Goal: Task Accomplishment & Management: Complete application form

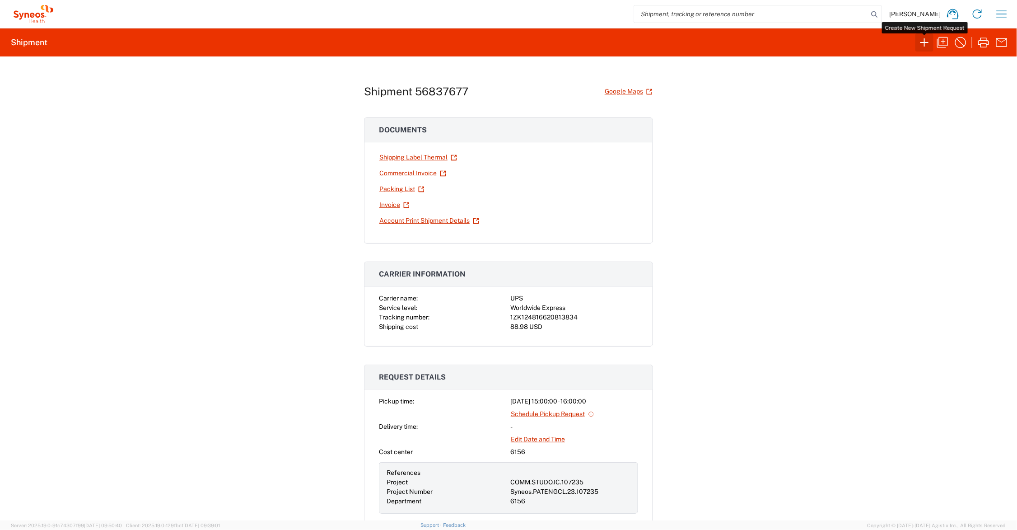
click at [924, 42] on icon "button" at bounding box center [924, 42] width 14 height 14
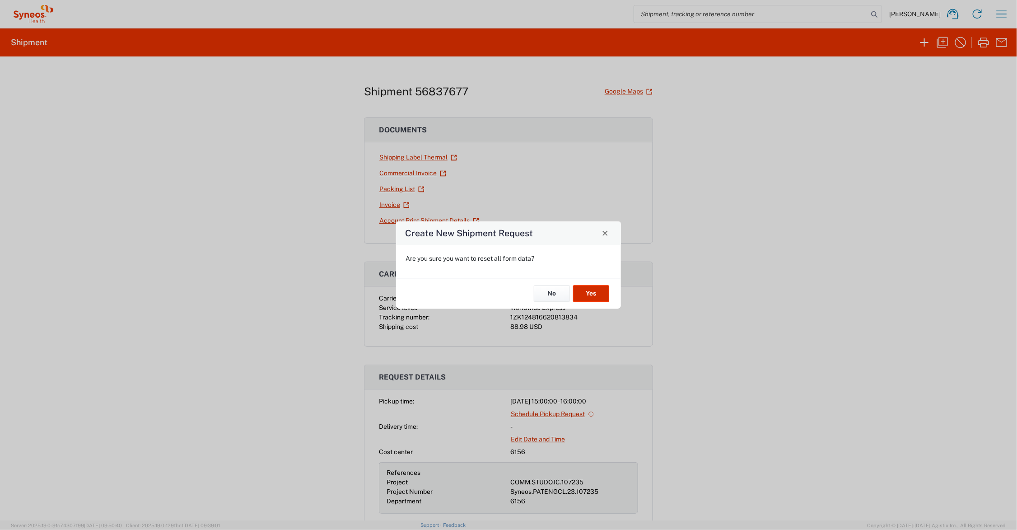
click at [599, 292] on button "Yes" at bounding box center [591, 293] width 36 height 17
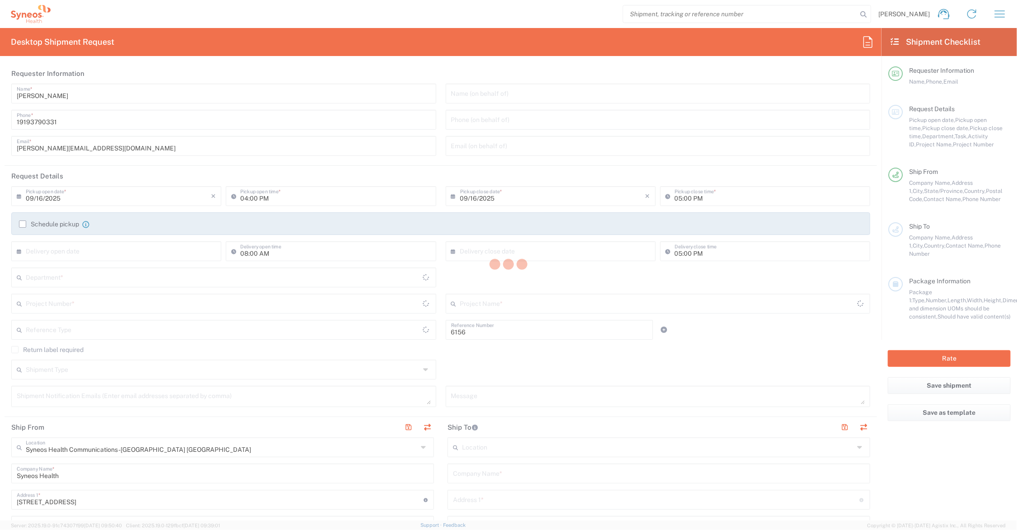
type input "[US_STATE]"
type input "Department"
type input "[GEOGRAPHIC_DATA]"
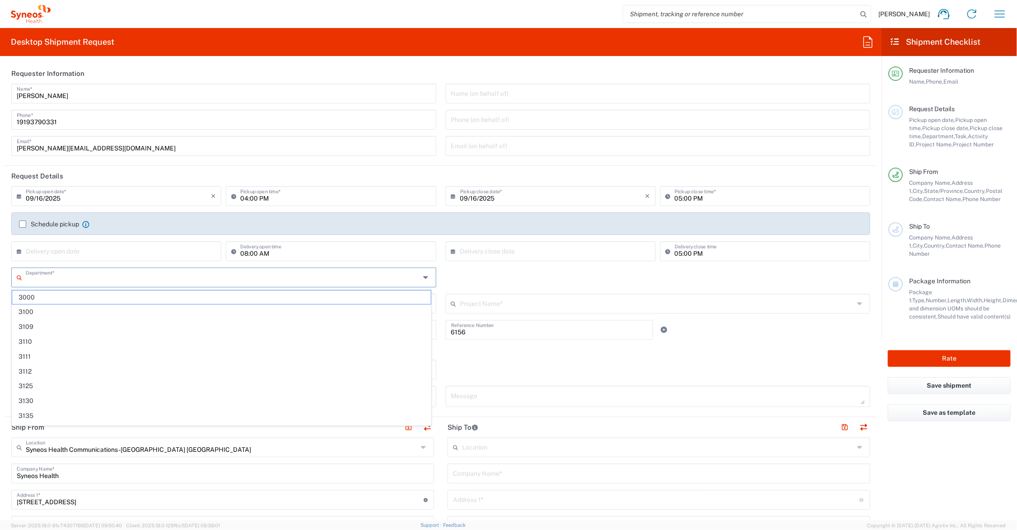
click at [75, 278] on input "text" at bounding box center [223, 277] width 394 height 16
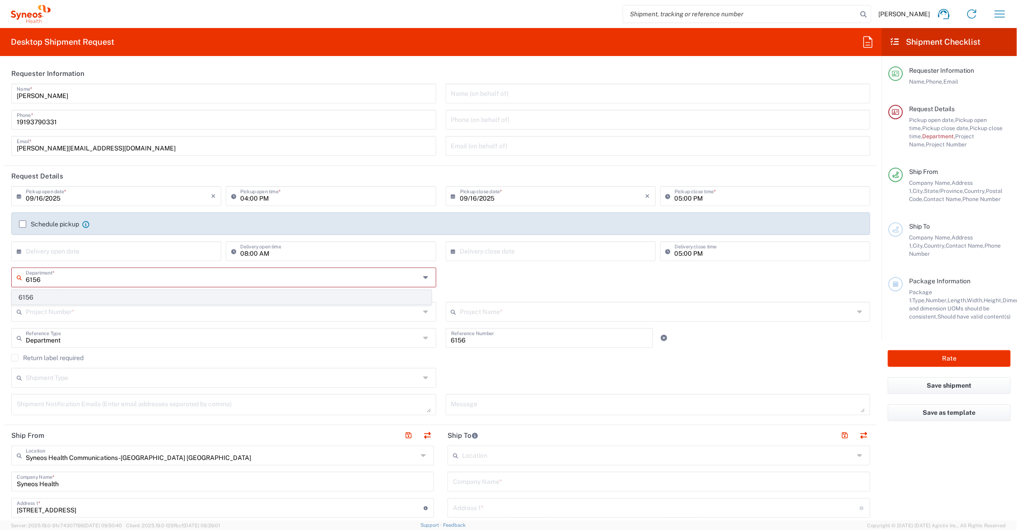
type input "6156"
click at [57, 299] on span "6156" at bounding box center [221, 297] width 419 height 14
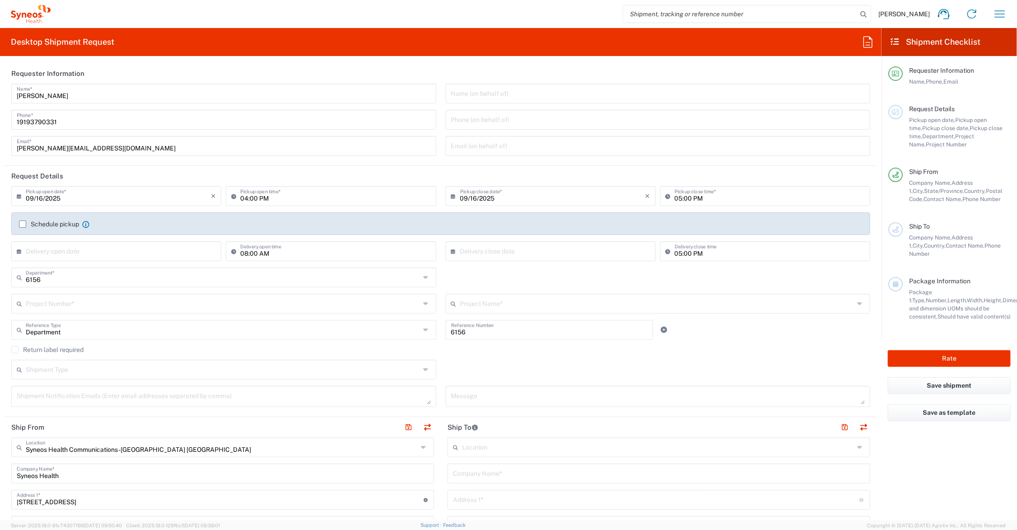
click at [485, 303] on input "text" at bounding box center [657, 303] width 394 height 16
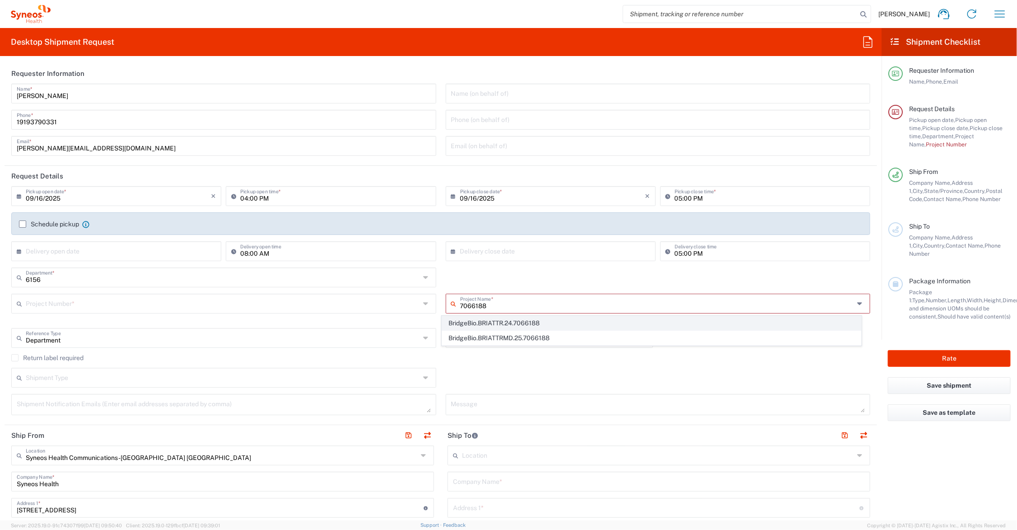
click at [540, 321] on span "BridgeBio.BRIATTR.24.7066188" at bounding box center [651, 323] width 419 height 14
type input "BridgeBio.BRIATTR.24.7066188"
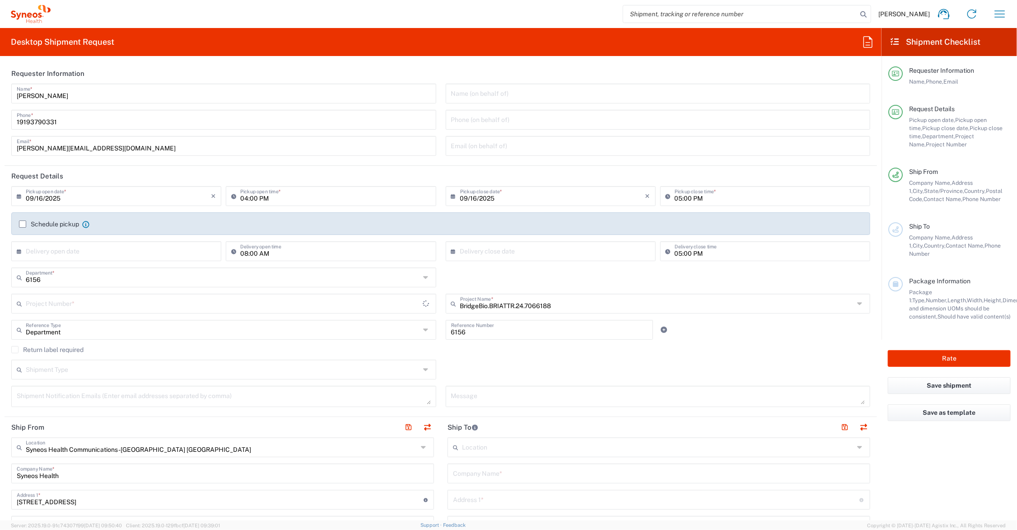
type input "[PERSON_NAME].B2NY.CL.7066188"
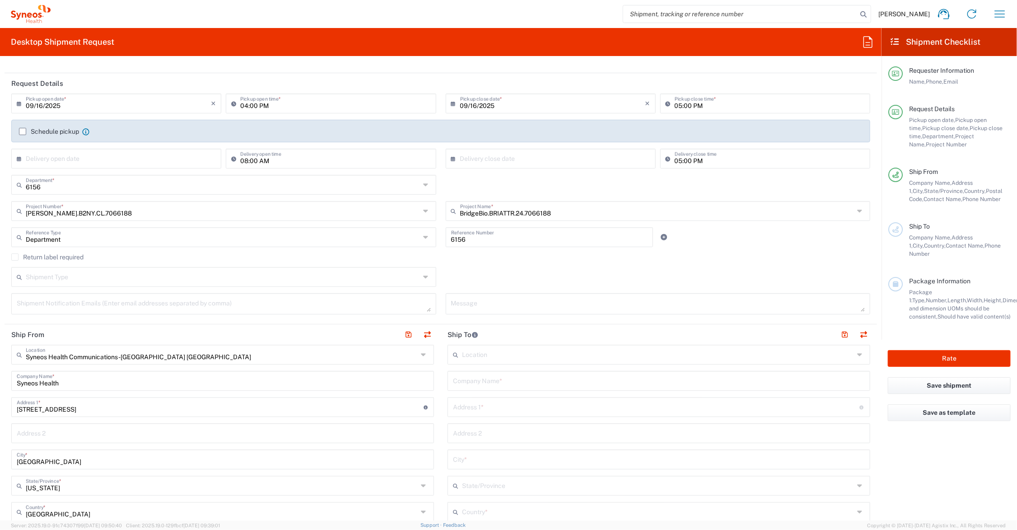
scroll to position [113, 0]
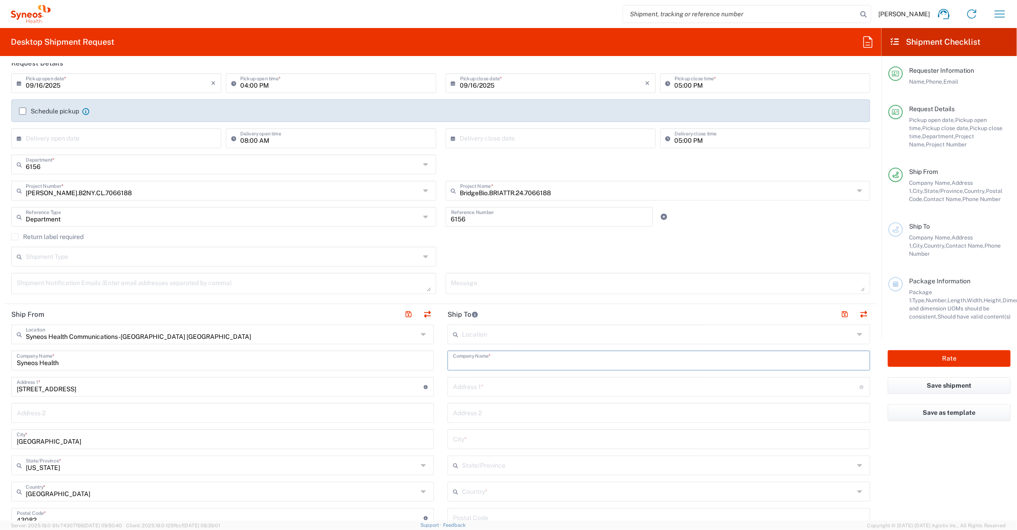
click at [531, 359] on input "text" at bounding box center [659, 360] width 412 height 16
drag, startPoint x: 511, startPoint y: 364, endPoint x: 447, endPoint y: 362, distance: 64.1
click at [448, 362] on div "[PERSON_NAME] Company Name *" at bounding box center [659, 360] width 423 height 20
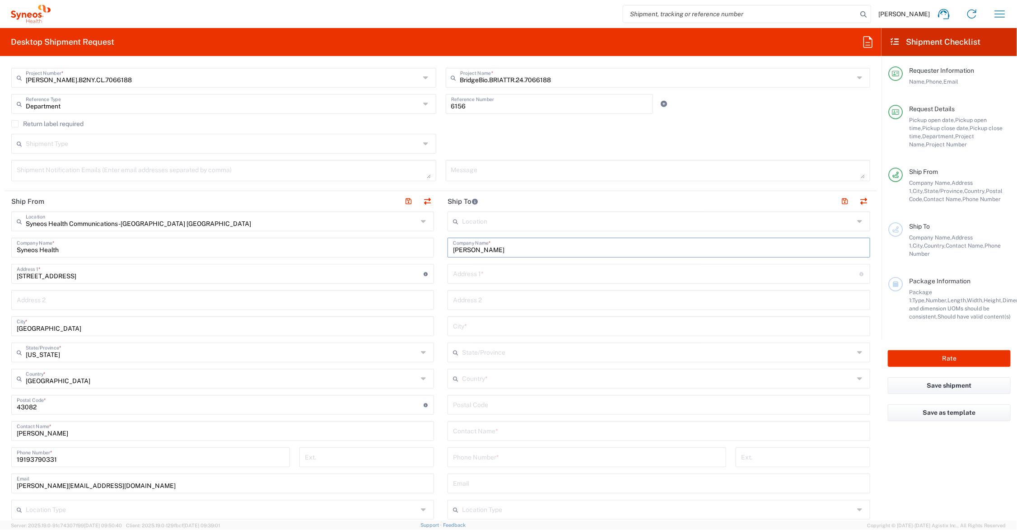
type input "[PERSON_NAME]"
click at [515, 432] on input "text" at bounding box center [659, 430] width 412 height 16
paste input "[PERSON_NAME]"
type input "[PERSON_NAME]"
click at [495, 273] on input "text" at bounding box center [656, 273] width 407 height 16
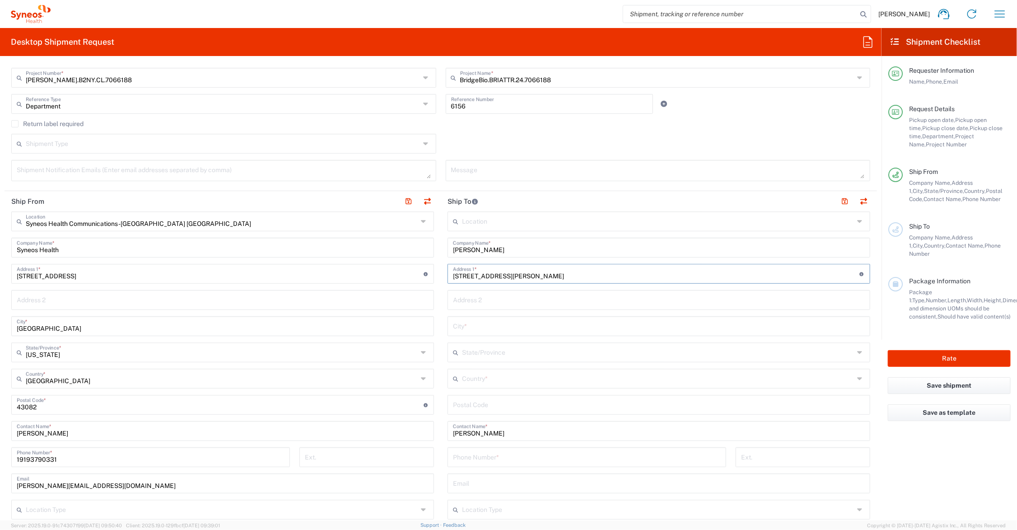
type input "[STREET_ADDRESS][PERSON_NAME]"
type input "Apt. 8"
type input "Burbank"
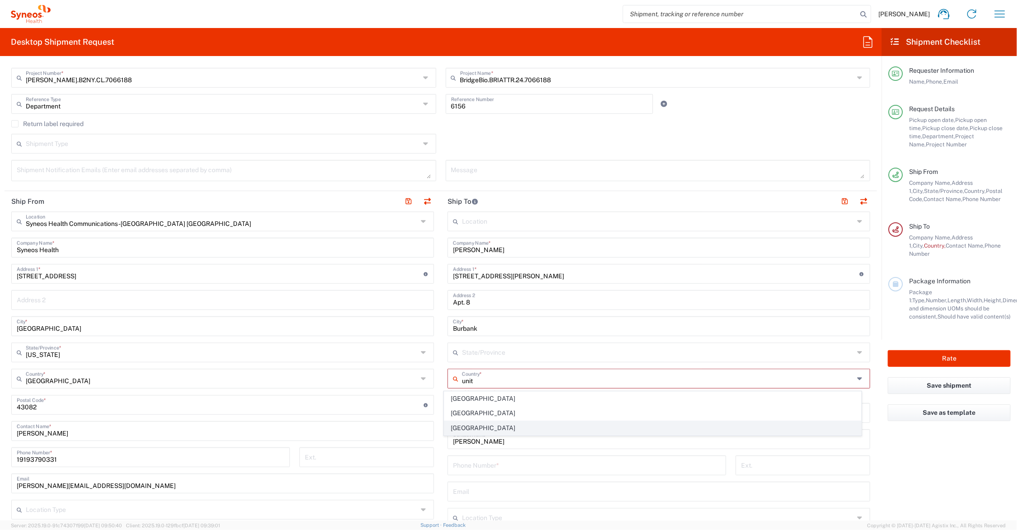
click at [486, 425] on span "[GEOGRAPHIC_DATA]" at bounding box center [652, 428] width 417 height 14
type input "[GEOGRAPHIC_DATA]"
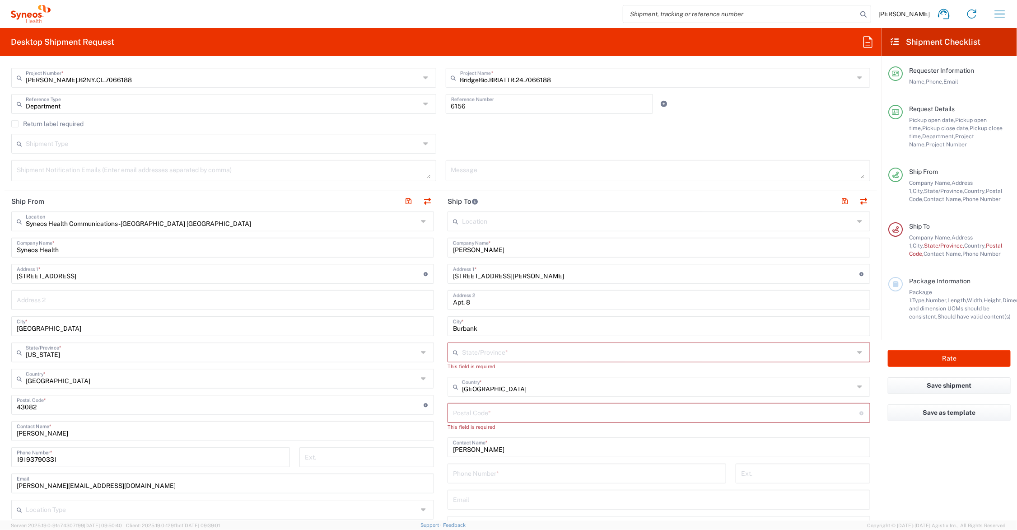
click at [476, 351] on input "text" at bounding box center [658, 352] width 392 height 16
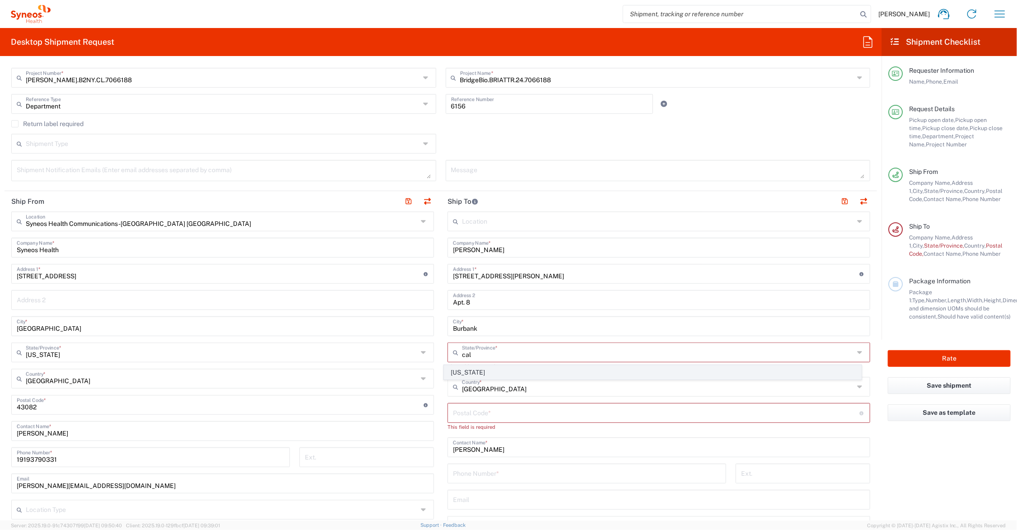
click at [468, 373] on span "[US_STATE]" at bounding box center [652, 372] width 417 height 14
type input "[US_STATE]"
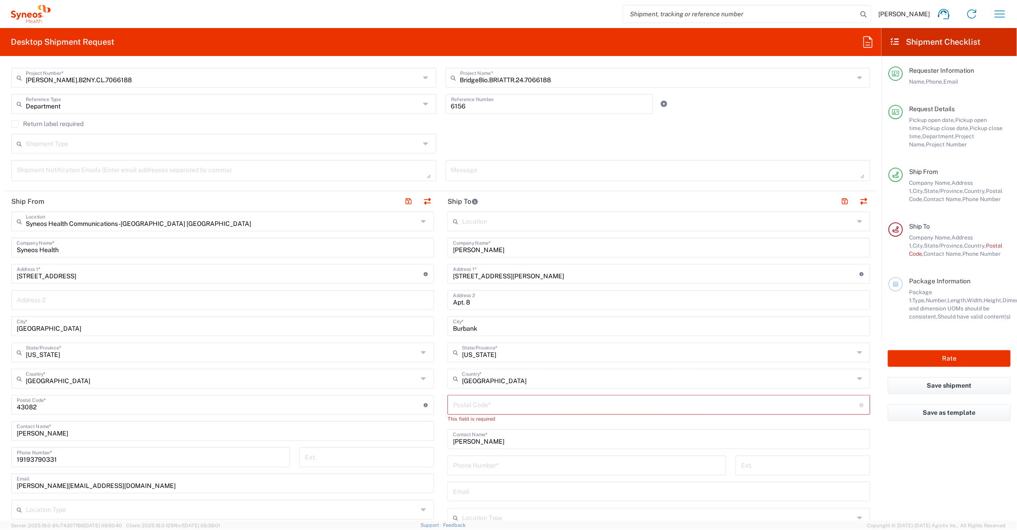
click at [476, 410] on input "undefined" at bounding box center [656, 404] width 407 height 16
type input "91504"
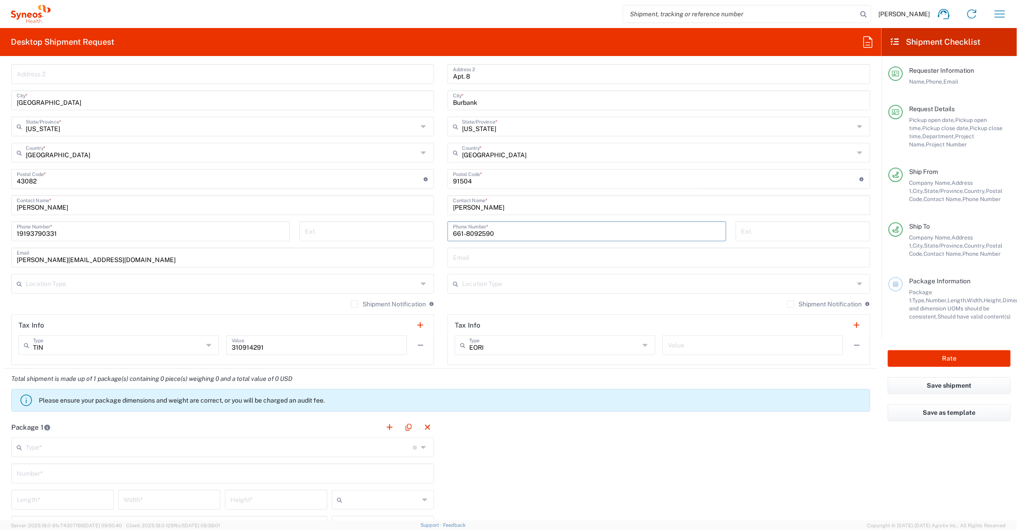
type input "661-8092590"
click at [506, 279] on input "text" at bounding box center [658, 283] width 392 height 16
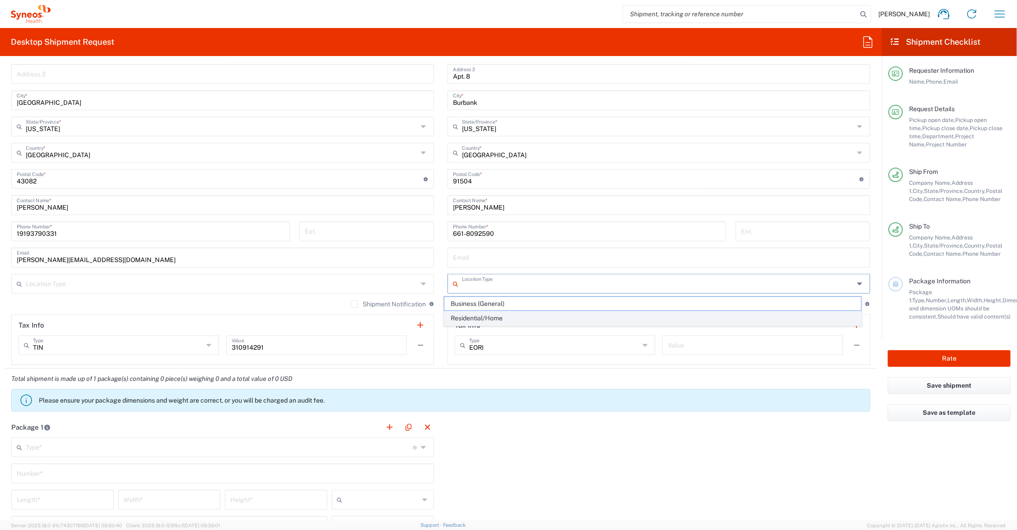
click at [506, 315] on span "Residential/Home" at bounding box center [652, 318] width 417 height 14
type input "Residential/Home"
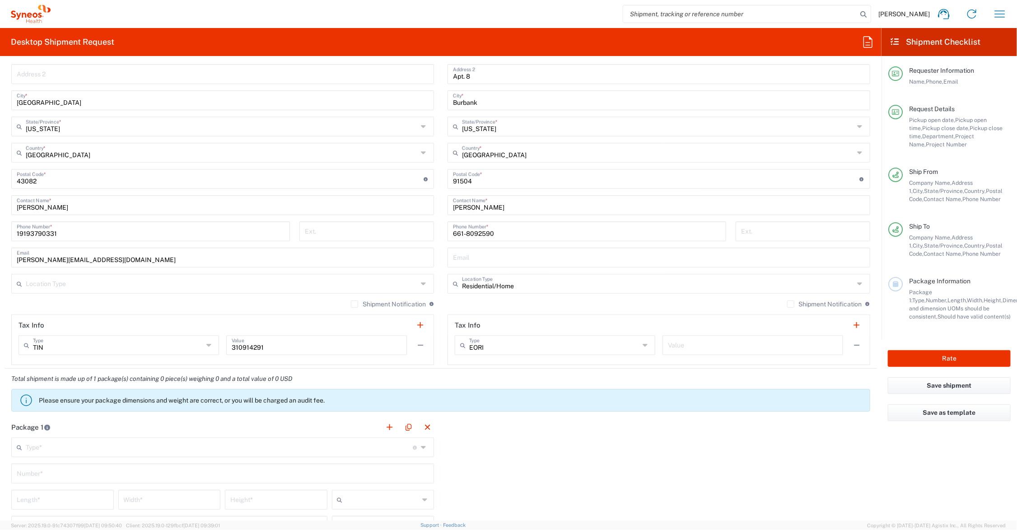
click at [473, 233] on input "661-8092590" at bounding box center [587, 231] width 268 height 16
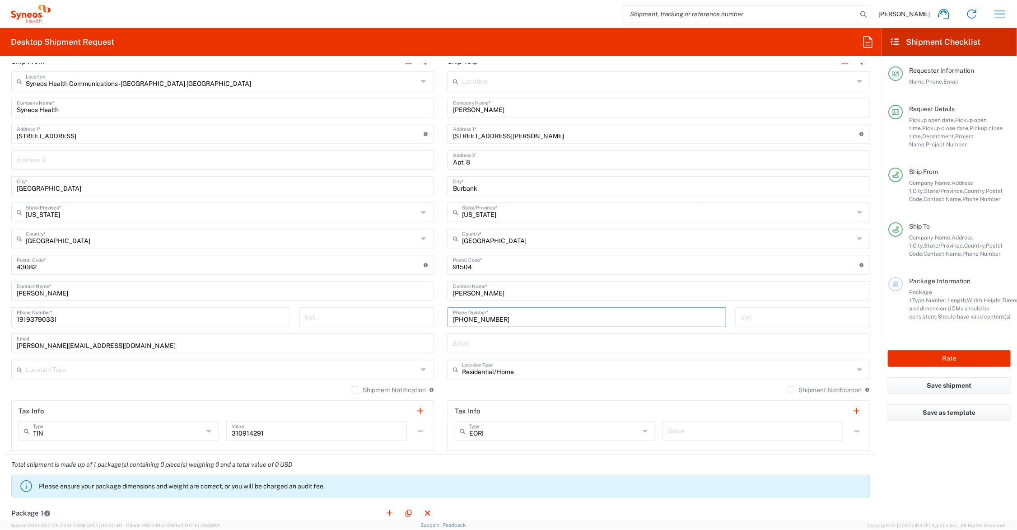
scroll to position [339, 0]
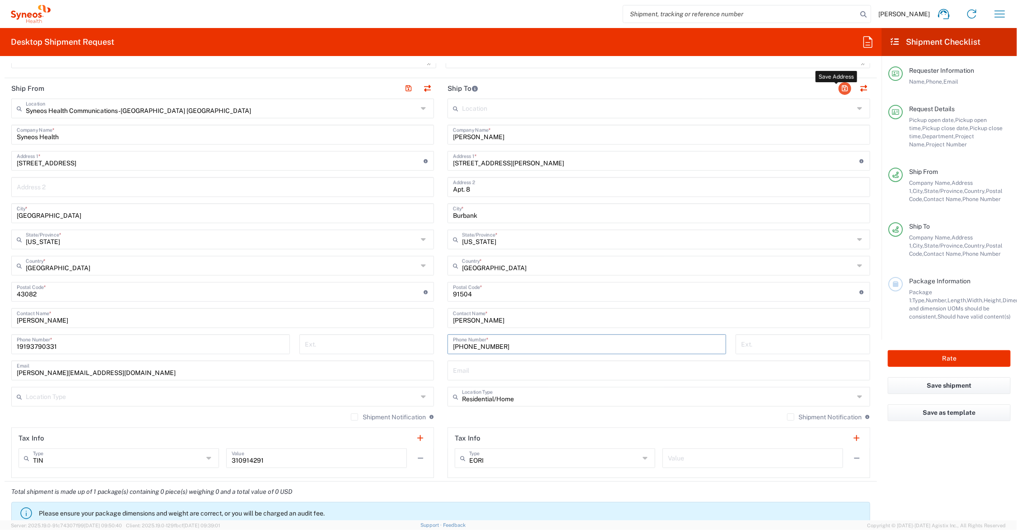
type input "[PHONE_NUMBER]"
click at [839, 86] on button "button" at bounding box center [845, 88] width 13 height 13
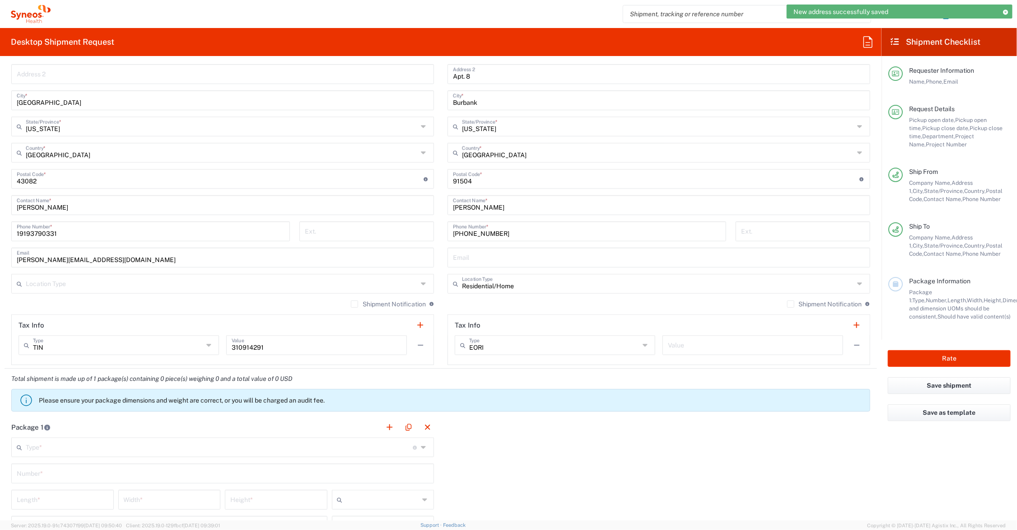
scroll to position [677, 0]
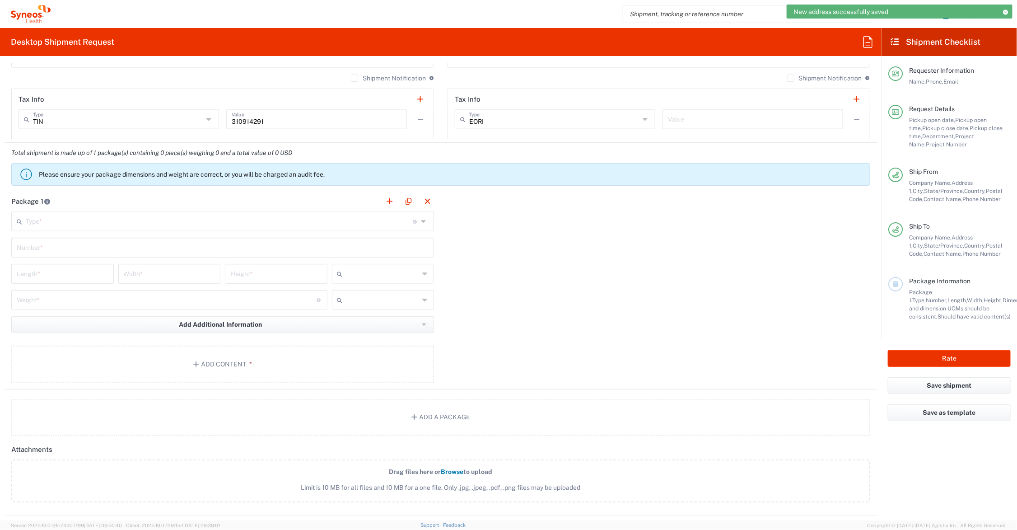
click at [99, 220] on input "text" at bounding box center [219, 221] width 387 height 16
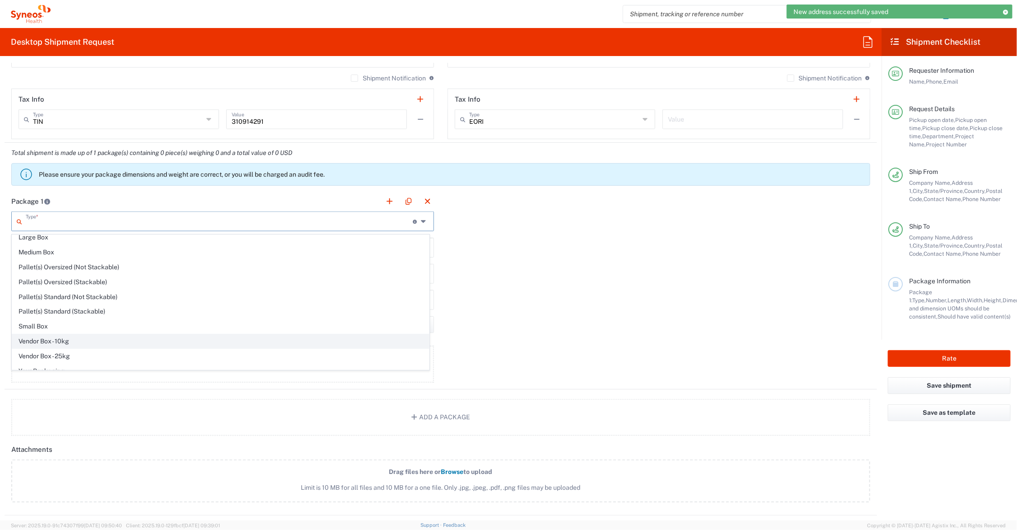
scroll to position [30, 0]
click at [67, 360] on span "Your Packaging" at bounding box center [220, 362] width 417 height 14
type input "Your Packaging"
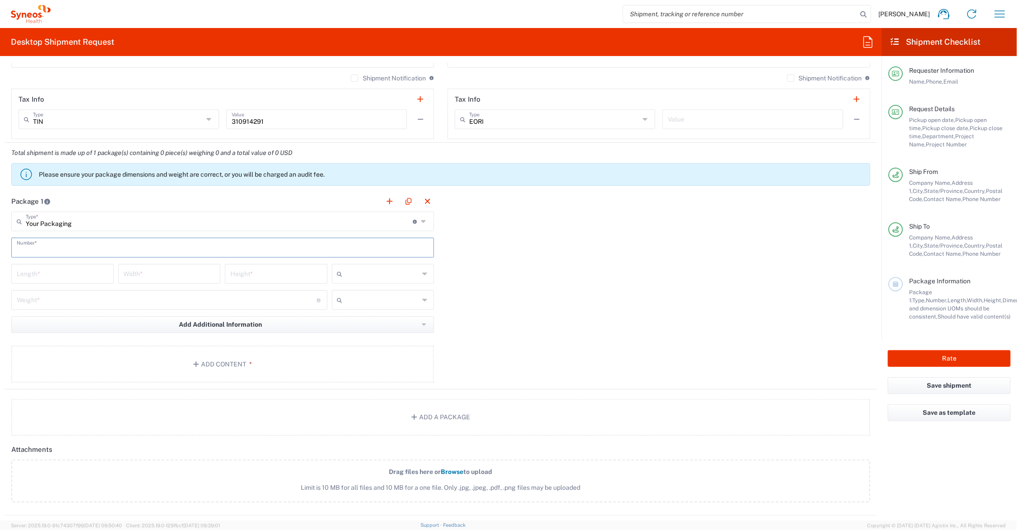
click at [53, 249] on input "text" at bounding box center [223, 247] width 412 height 16
type input "1"
click at [60, 272] on input "number" at bounding box center [63, 273] width 92 height 16
type input "28"
type input "5"
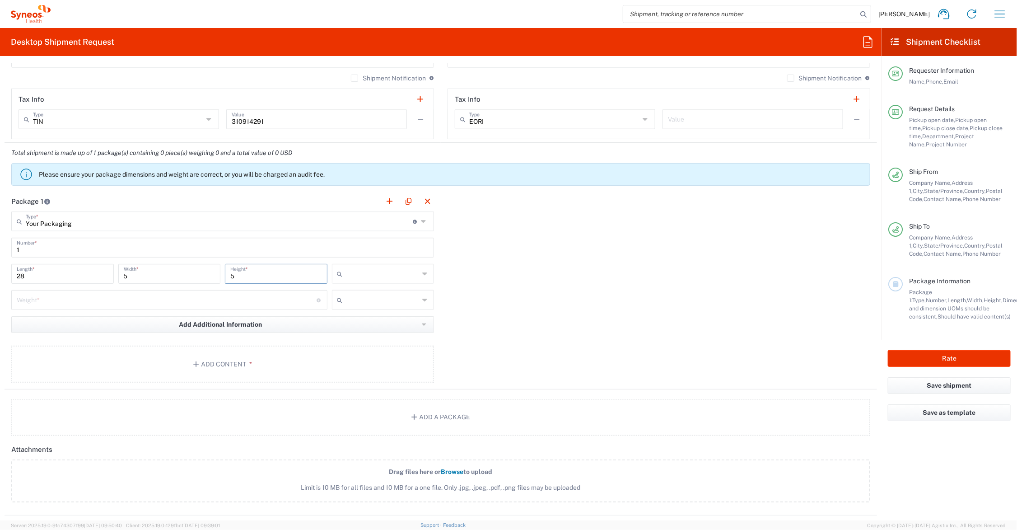
type input "5"
click at [51, 298] on input "number" at bounding box center [167, 299] width 300 height 16
type input "5"
click at [357, 274] on input "text" at bounding box center [382, 273] width 73 height 14
click at [360, 322] on span "in" at bounding box center [379, 324] width 99 height 14
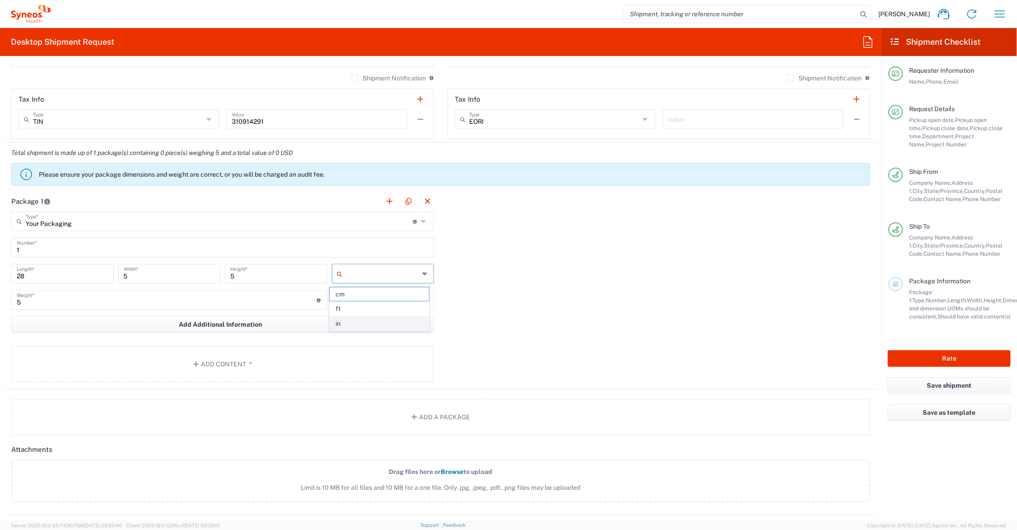
type input "in"
click at [363, 296] on input "text" at bounding box center [382, 300] width 73 height 14
click at [358, 333] on span "lbs" at bounding box center [379, 335] width 99 height 14
type input "lbs"
click at [234, 361] on button "Add Content *" at bounding box center [222, 363] width 423 height 37
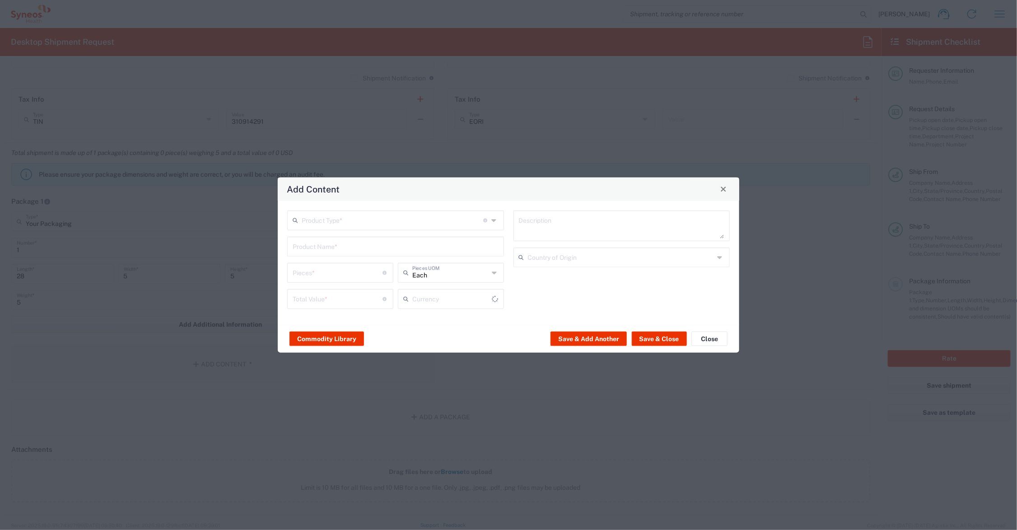
type input "US Dollar"
click at [340, 244] on input "text" at bounding box center [396, 246] width 206 height 16
click at [336, 266] on div "TRADE SHOW BANNER WITH RETRACTABLE STAND" at bounding box center [395, 267] width 215 height 15
type input "TRADE SHOW BANNER WITH RETRACTABLE STAND"
type input "1"
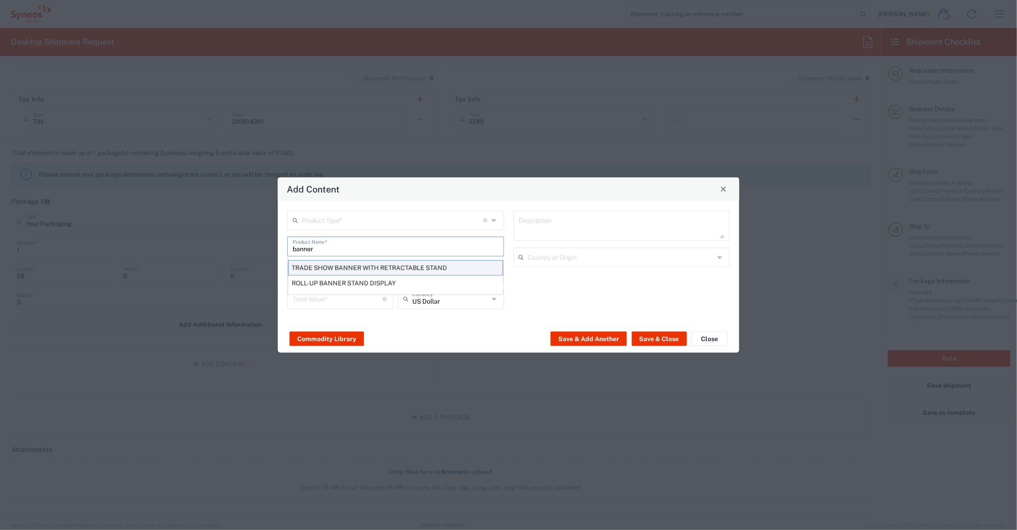
type textarea "TRADE SHOW BANNER WITH RETRACTABLE STAND"
type input "[GEOGRAPHIC_DATA]"
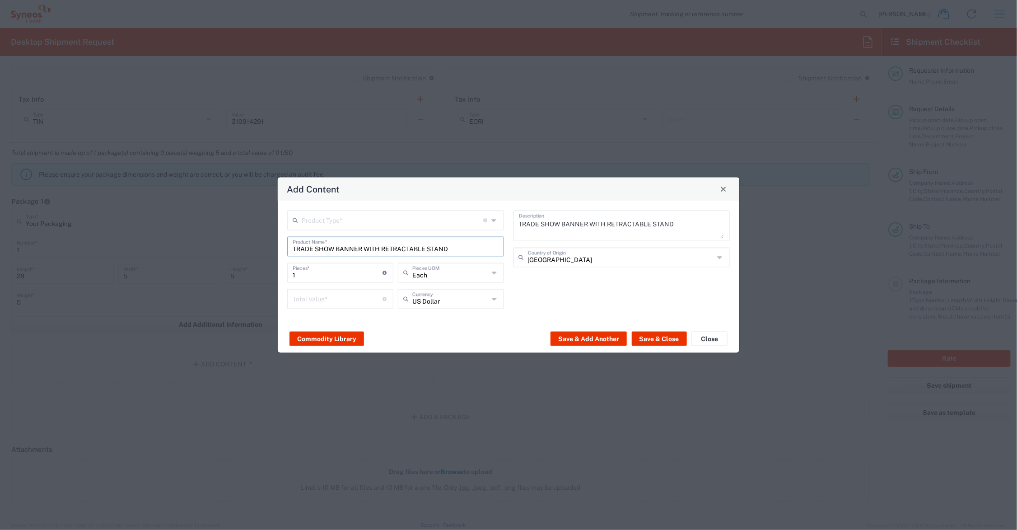
click at [323, 296] on input "number" at bounding box center [338, 298] width 90 height 16
type input "1"
type input "99.00"
click at [338, 220] on input "text" at bounding box center [393, 219] width 182 height 16
click at [340, 254] on span "General Commodity" at bounding box center [396, 254] width 215 height 14
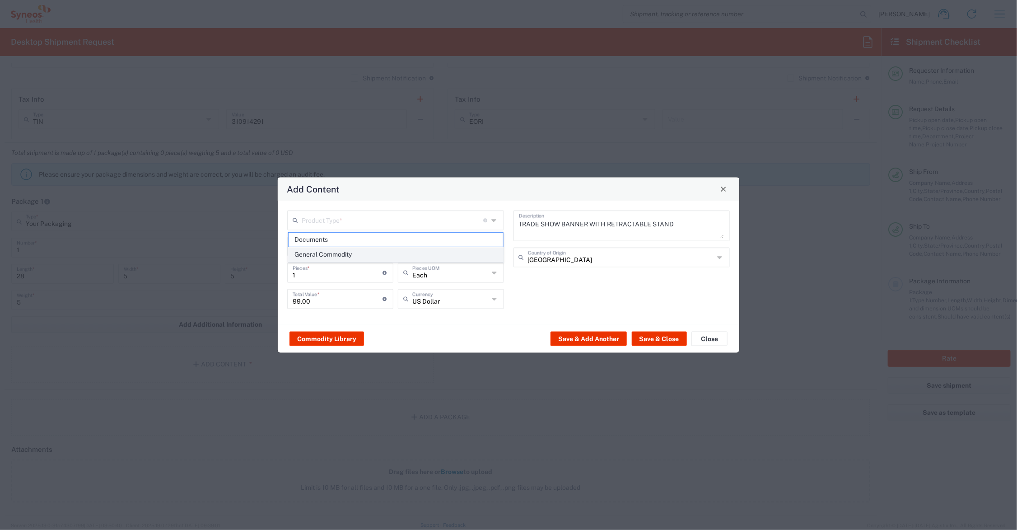
type input "General Commodity"
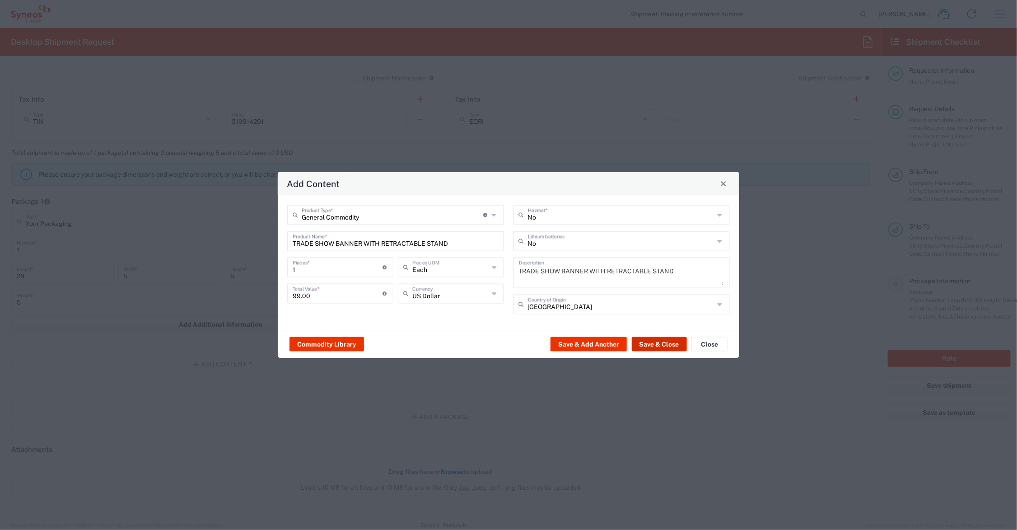
click at [658, 342] on button "Save & Close" at bounding box center [659, 344] width 55 height 14
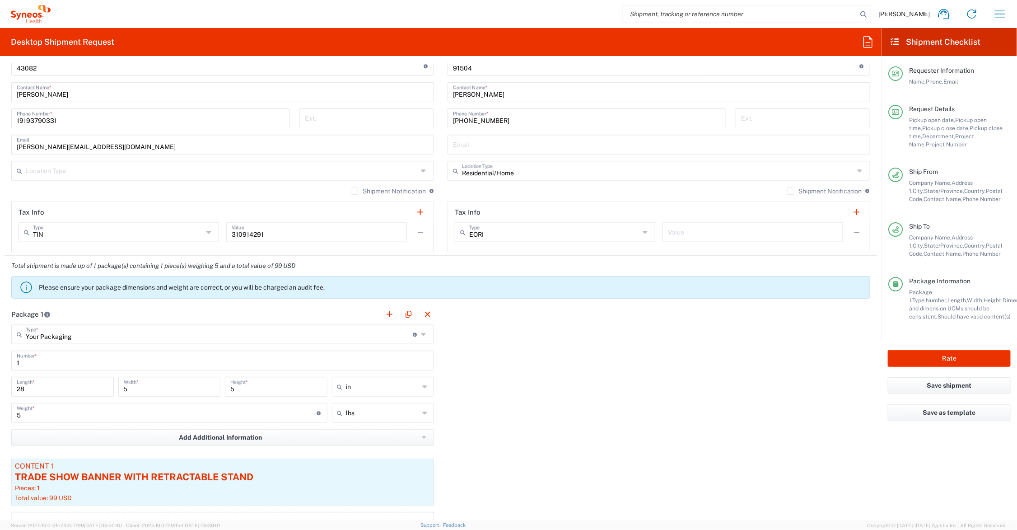
scroll to position [452, 0]
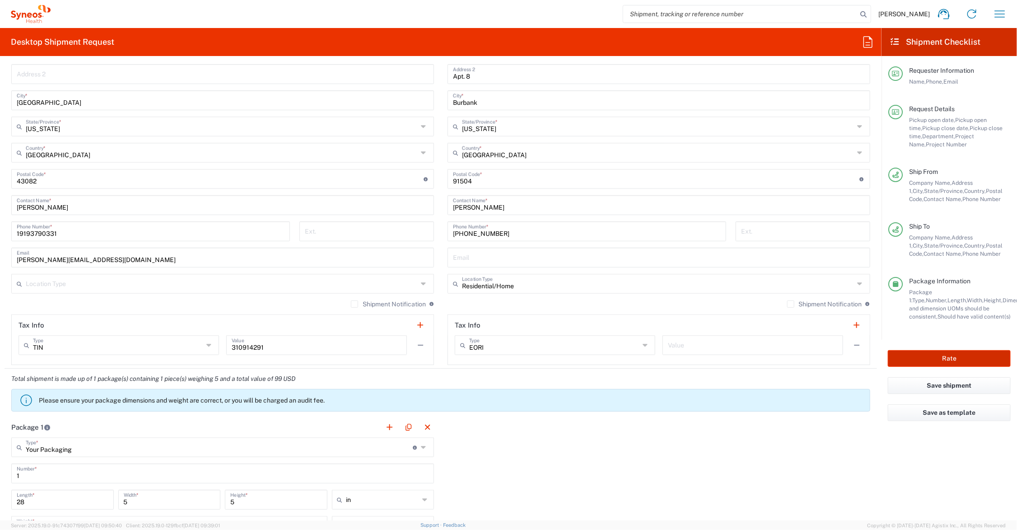
click at [918, 357] on button "Rate" at bounding box center [949, 358] width 123 height 17
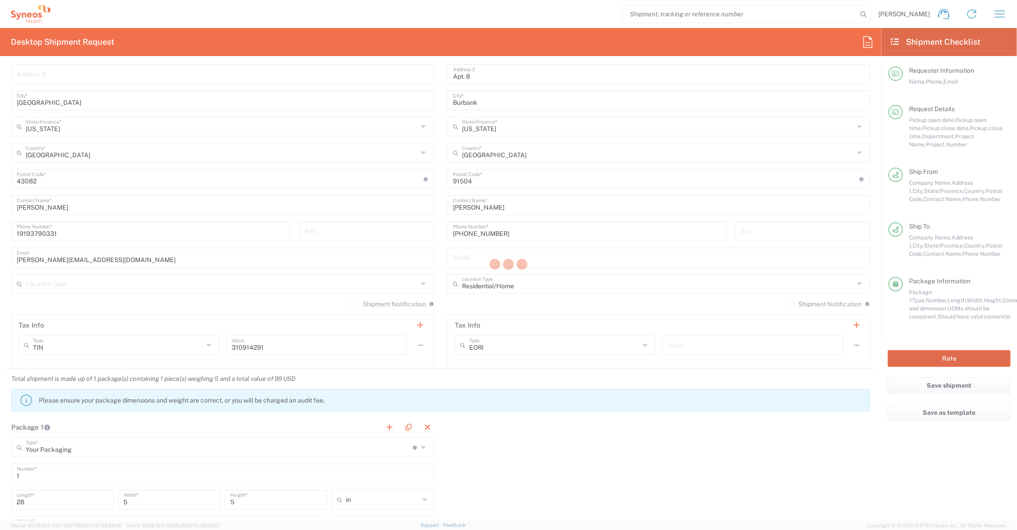
type input "BridgeBio.BRIATTR.24.7066188"
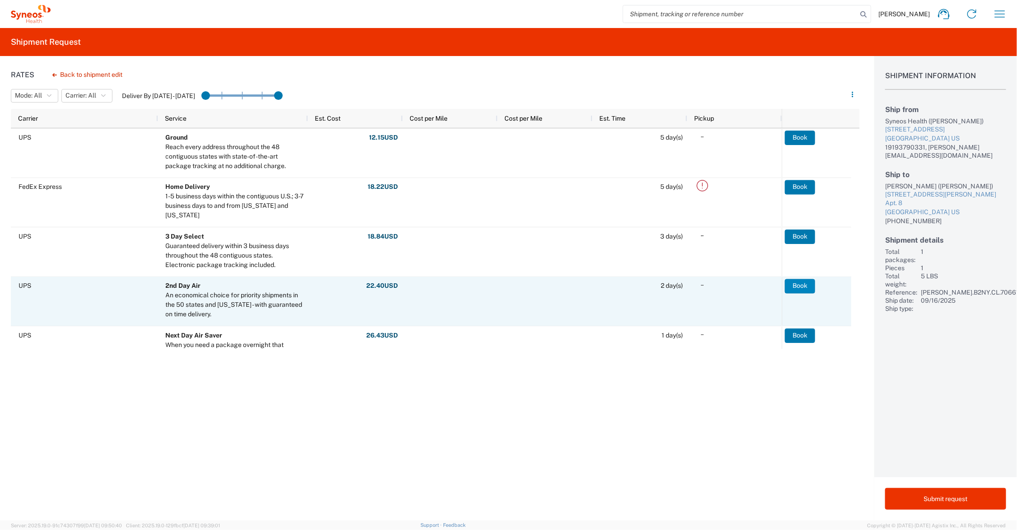
click at [804, 285] on button "Book" at bounding box center [800, 286] width 30 height 14
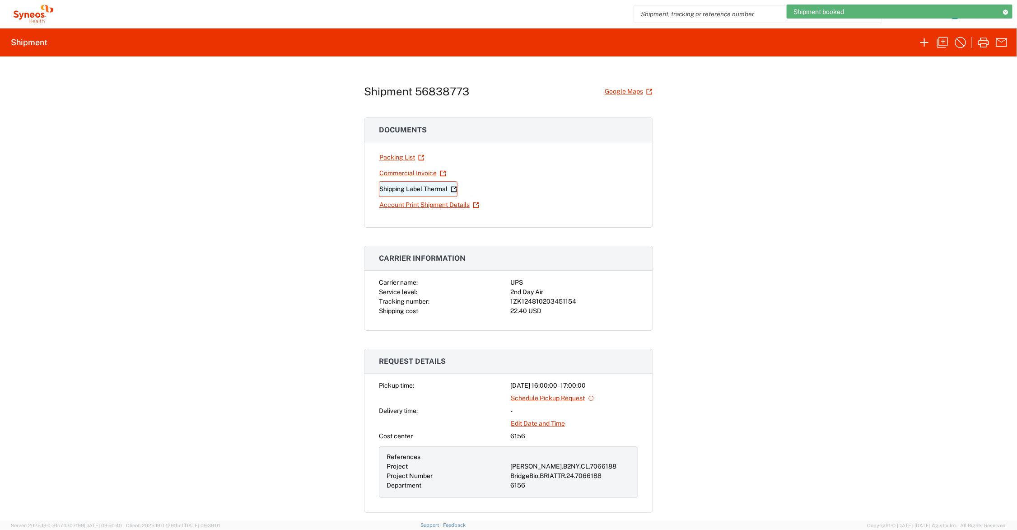
click at [429, 186] on link "Shipping Label Thermal" at bounding box center [418, 189] width 79 height 16
